Goal: Information Seeking & Learning: Learn about a topic

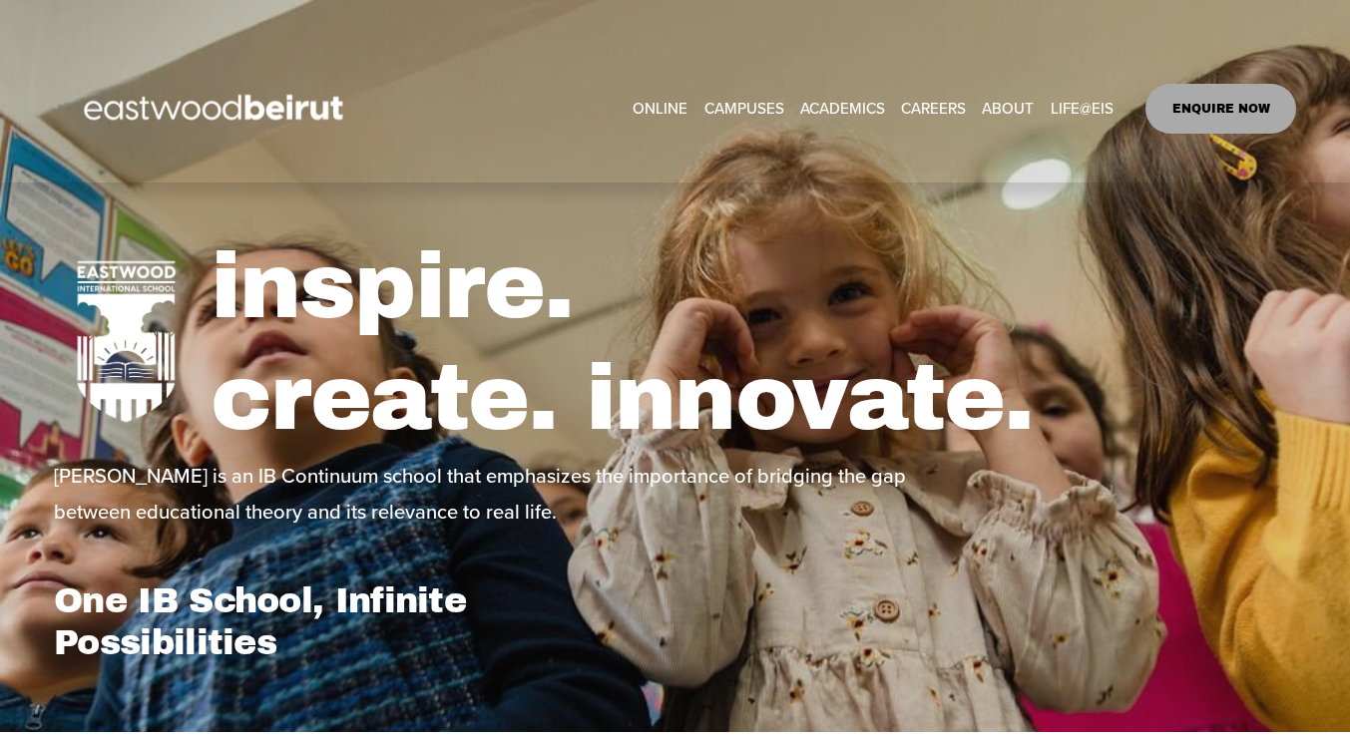
click at [656, 106] on link "ONLINE" at bounding box center [660, 109] width 55 height 30
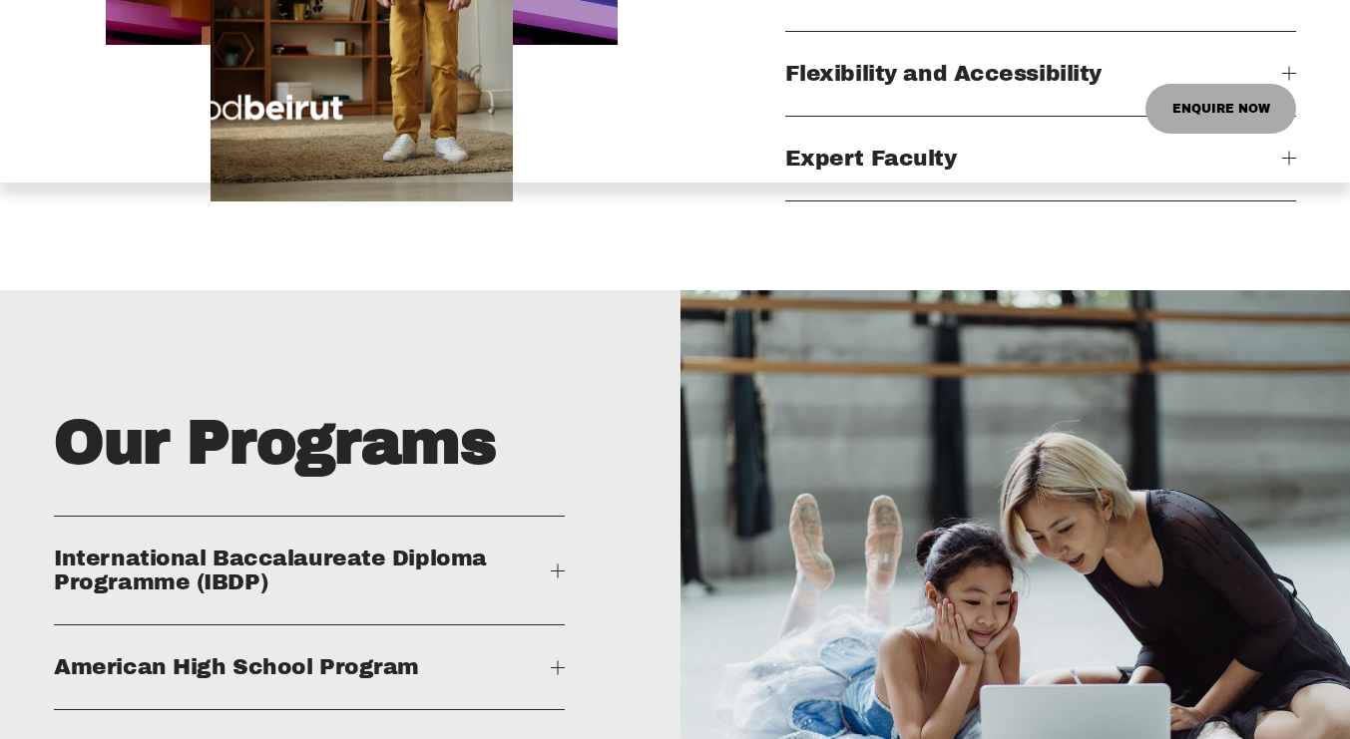
scroll to position [2235, 0]
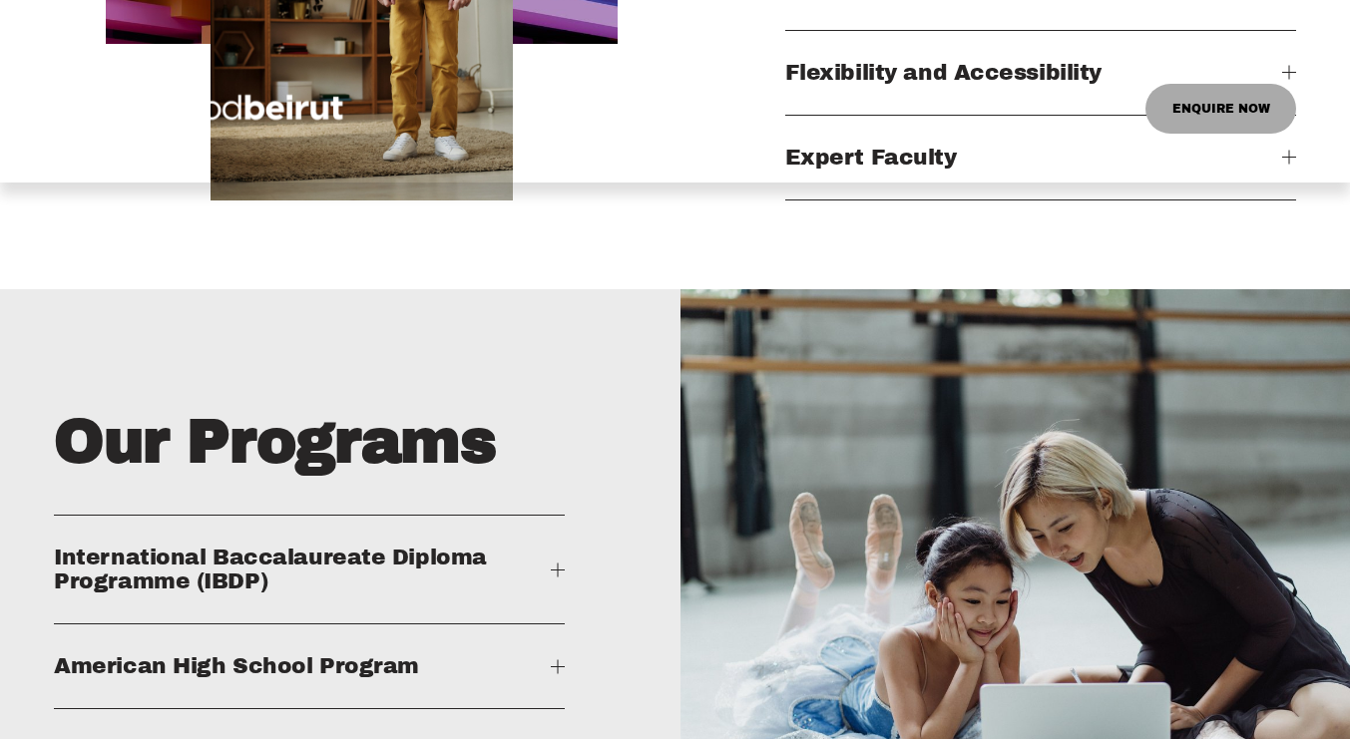
click at [1280, 170] on div "Skip to Content ONLINE CAMPUSES EASTWOOD COLLEGE KAFARSHIMA" at bounding box center [675, 109] width 1350 height 148
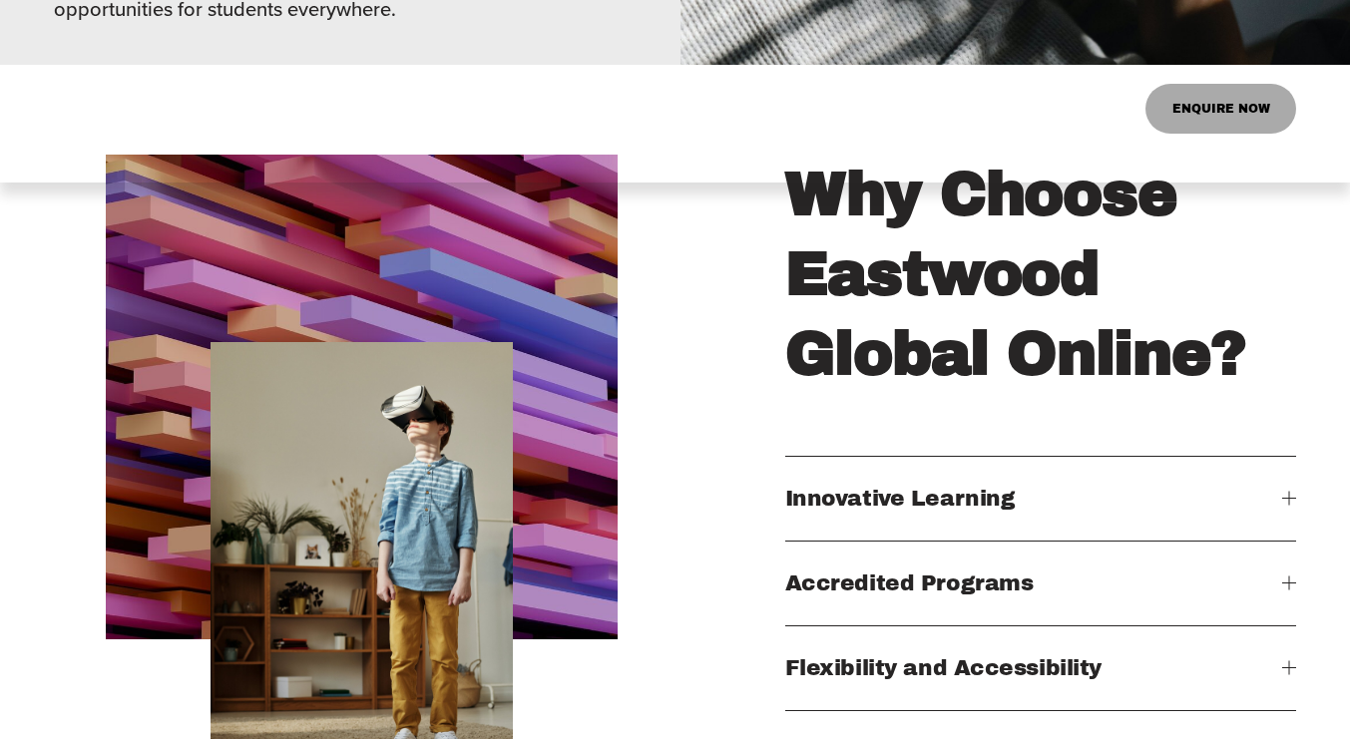
scroll to position [1937, 0]
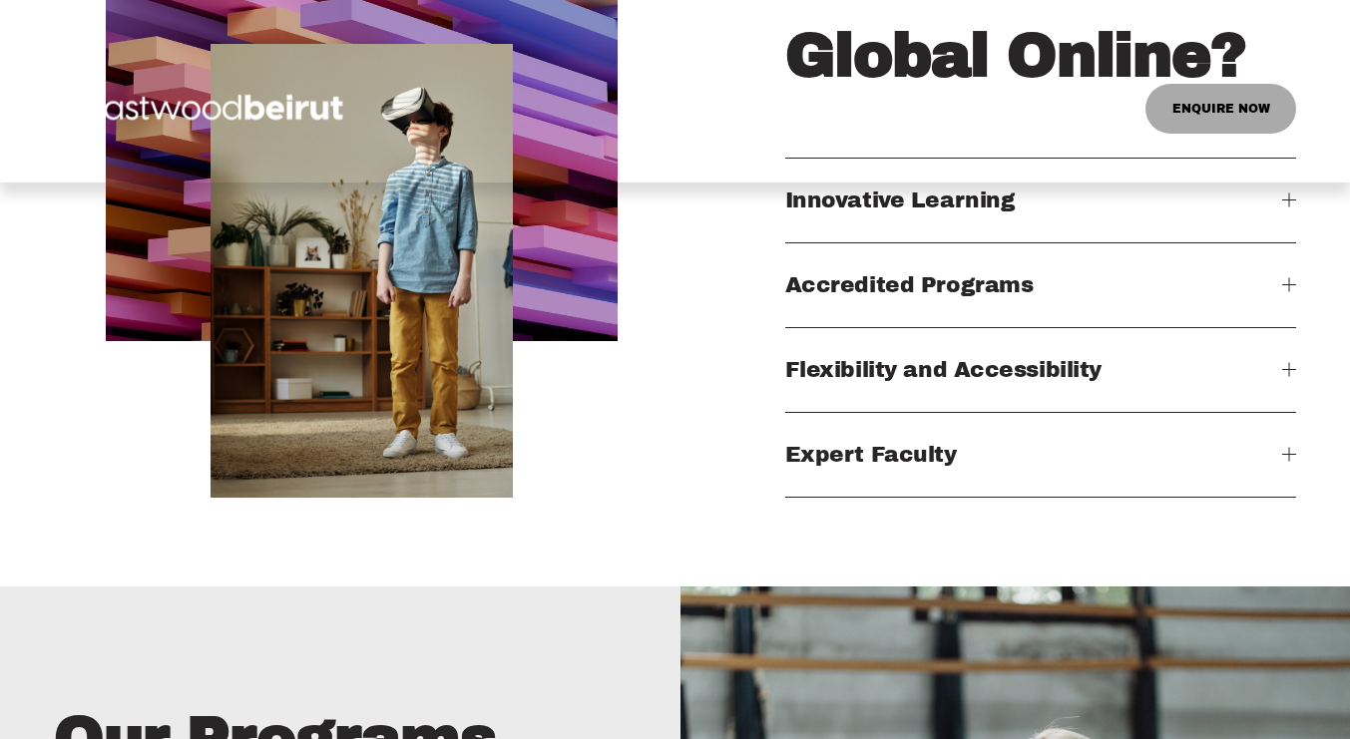
click at [899, 467] on span "Expert Faculty" at bounding box center [1033, 455] width 497 height 24
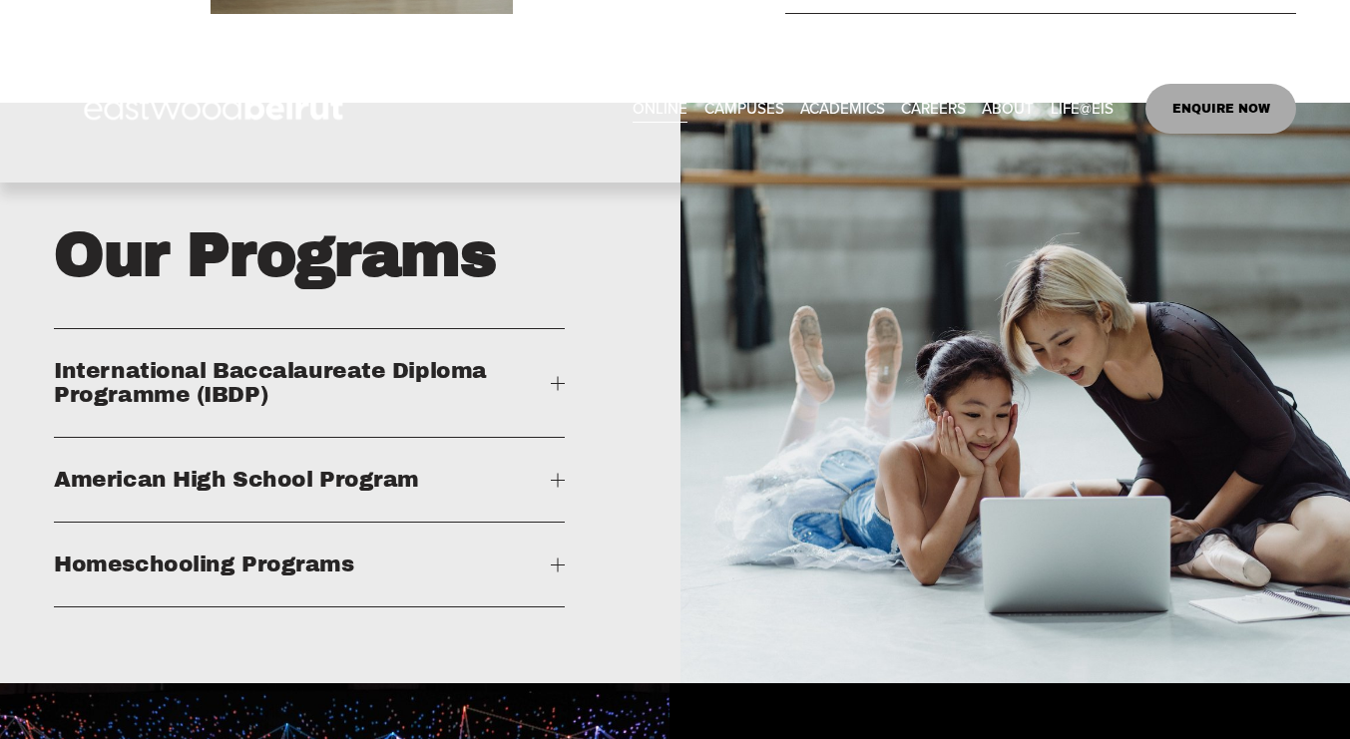
scroll to position [2523, 0]
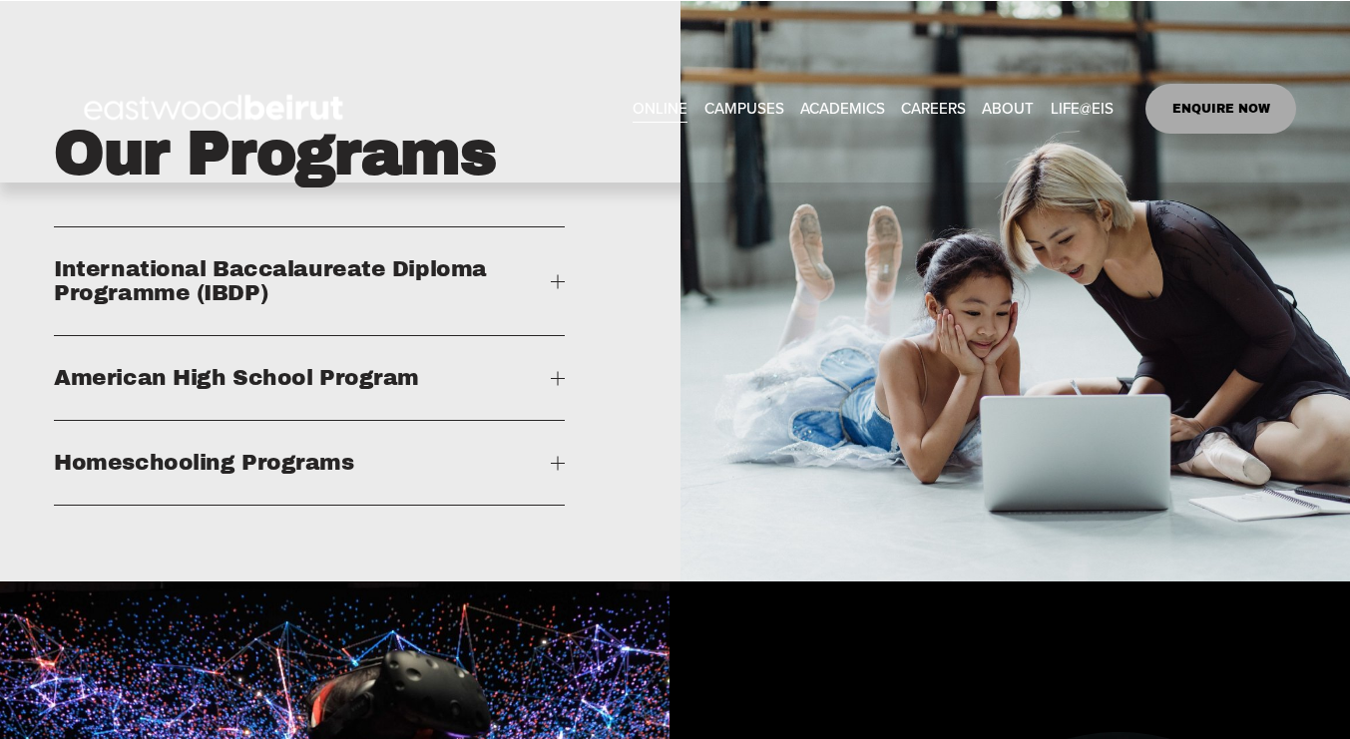
click at [264, 475] on span "Homeschooling Programs" at bounding box center [302, 463] width 497 height 24
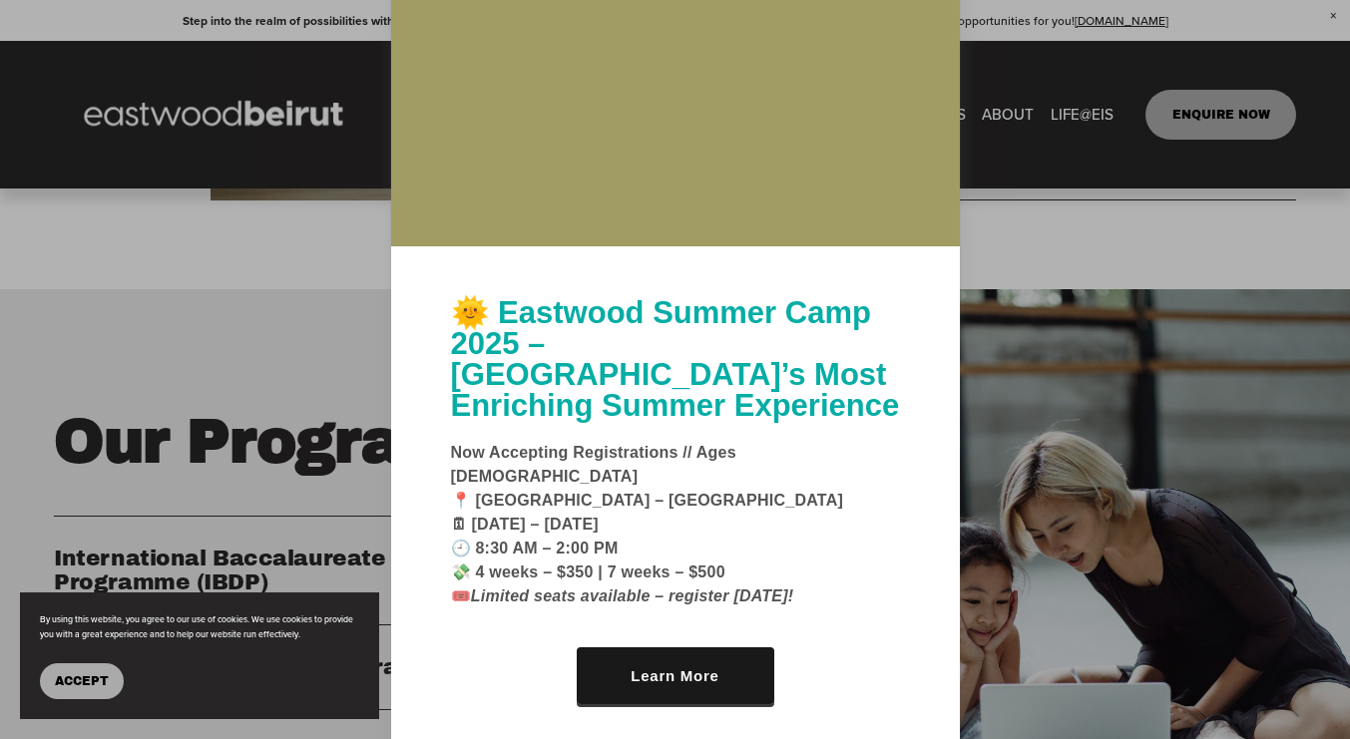
scroll to position [2154, 0]
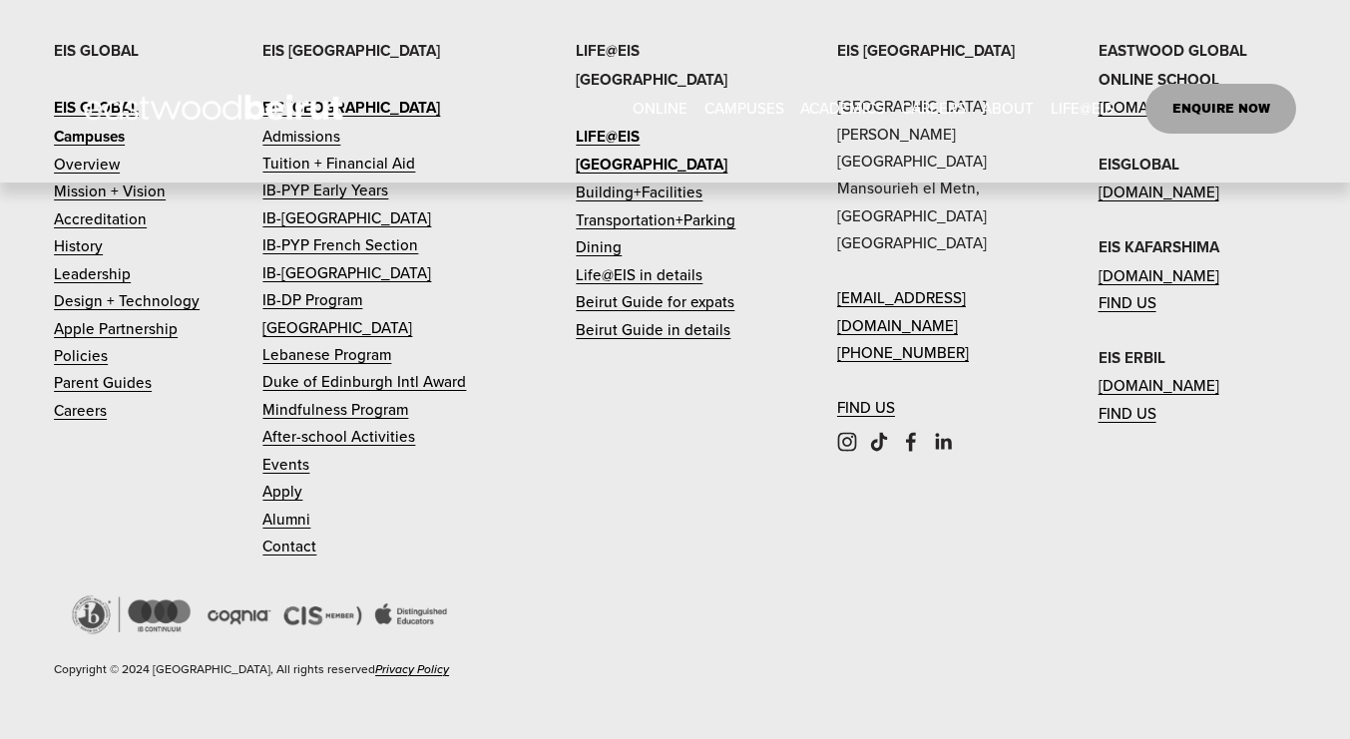
scroll to position [8295, 0]
